Goal: Information Seeking & Learning: Find specific fact

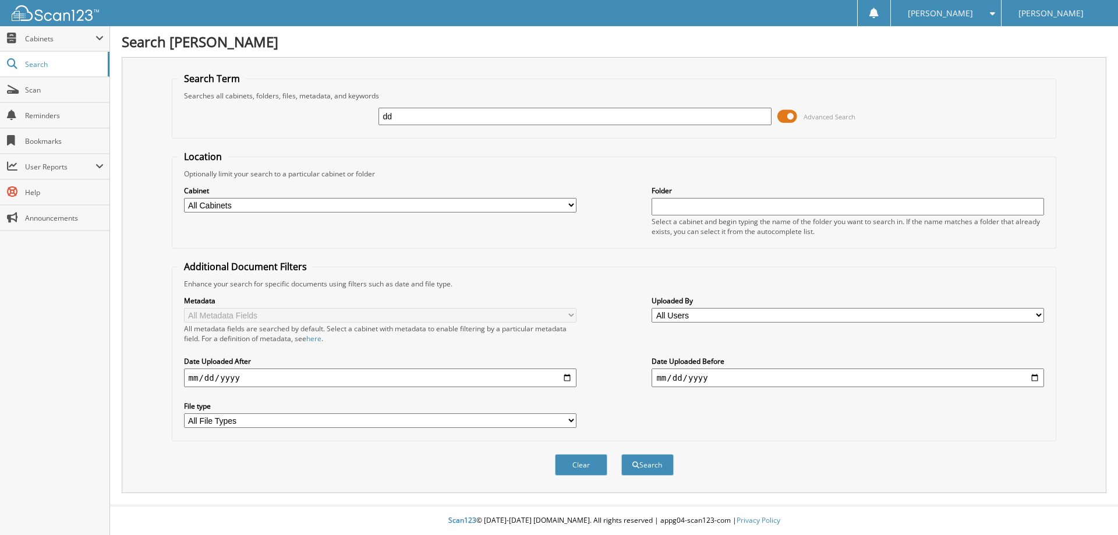
type input "d"
type input "[PERSON_NAME]"
click at [621, 454] on button "Search" at bounding box center [647, 465] width 52 height 22
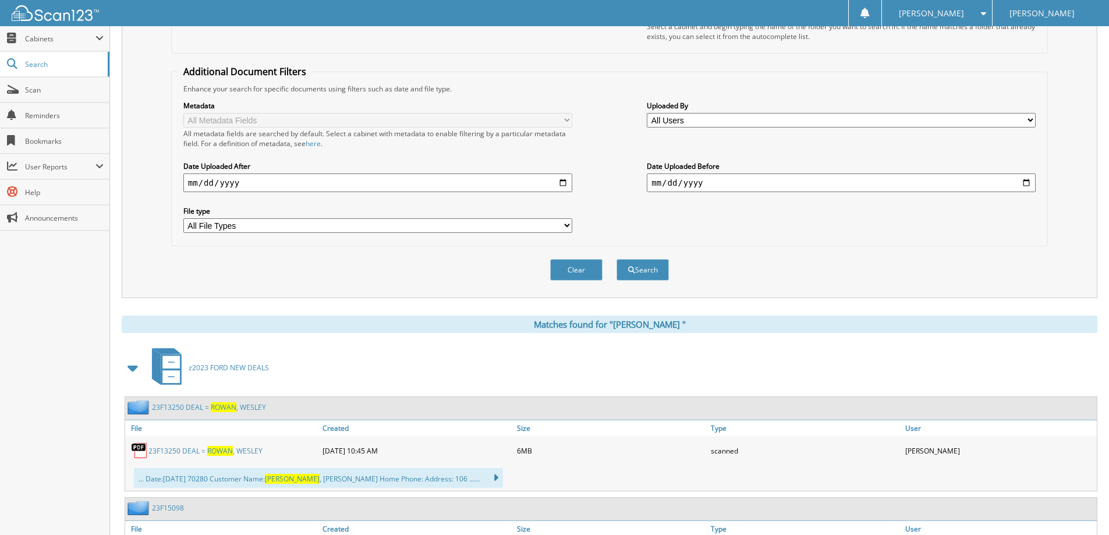
scroll to position [349, 0]
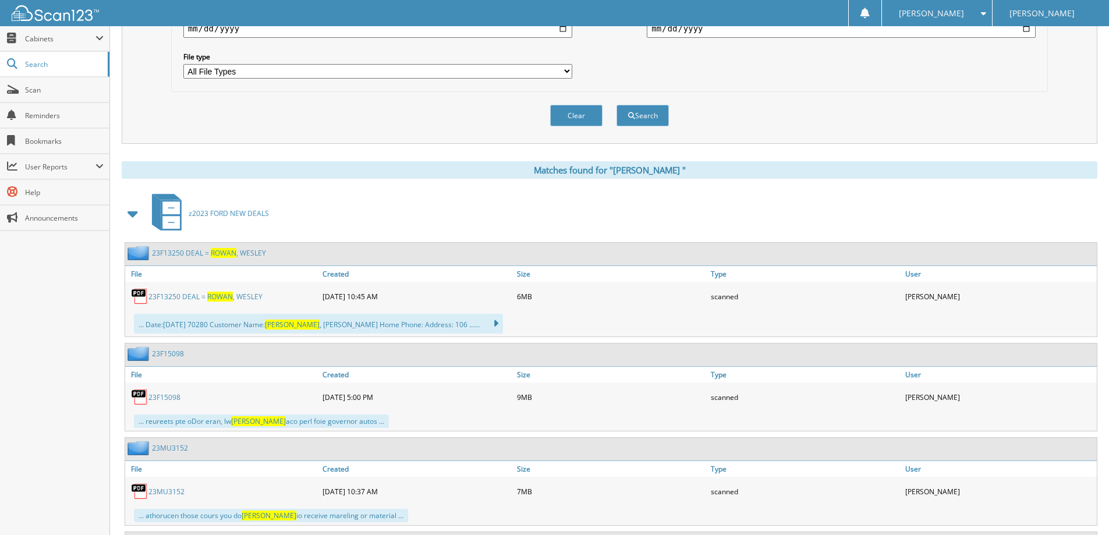
click at [233, 295] on link "2 3 F 1 3 2 5 0 D E A L = [PERSON_NAME]" at bounding box center [205, 297] width 114 height 10
